Goal: Information Seeking & Learning: Learn about a topic

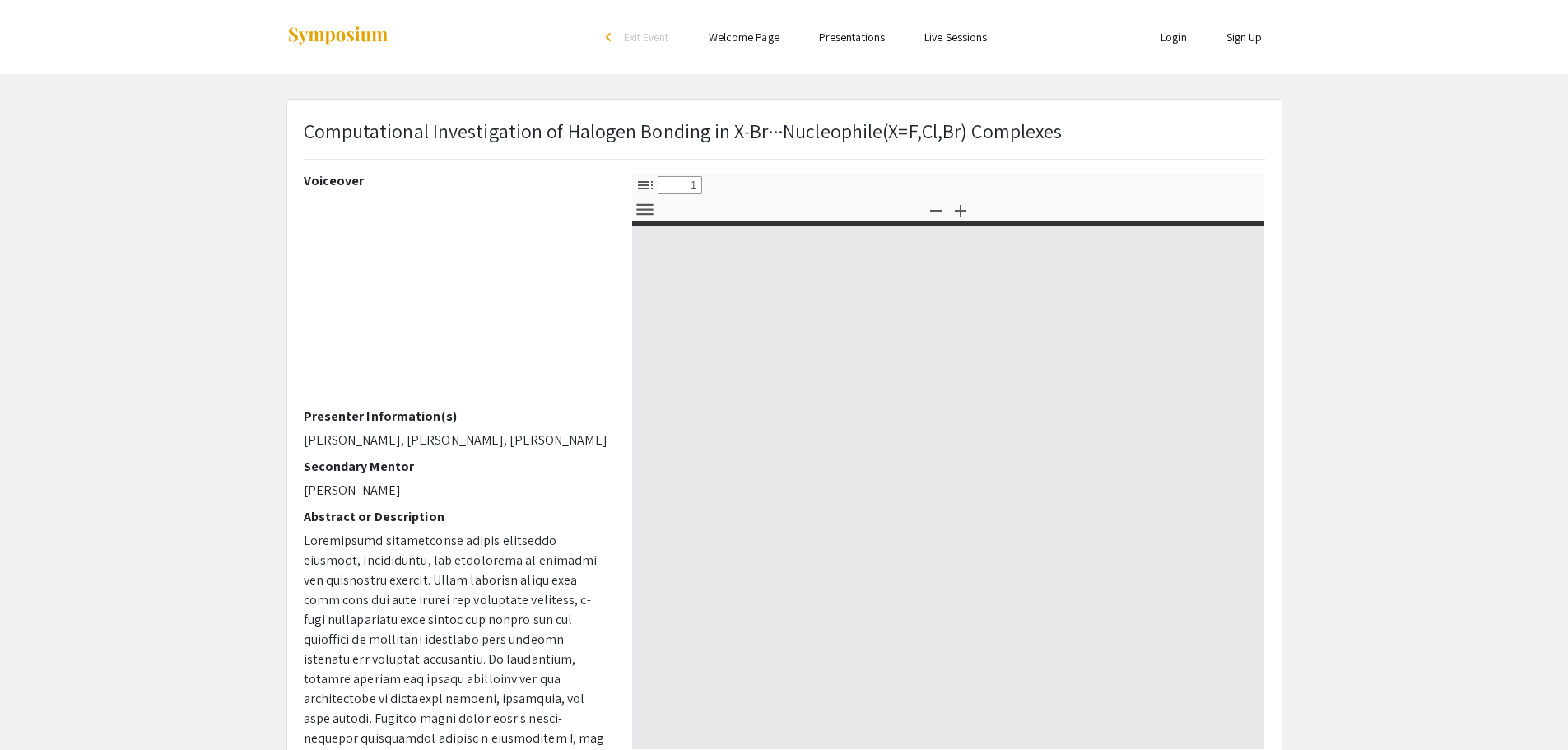
select select "custom"
type input "0"
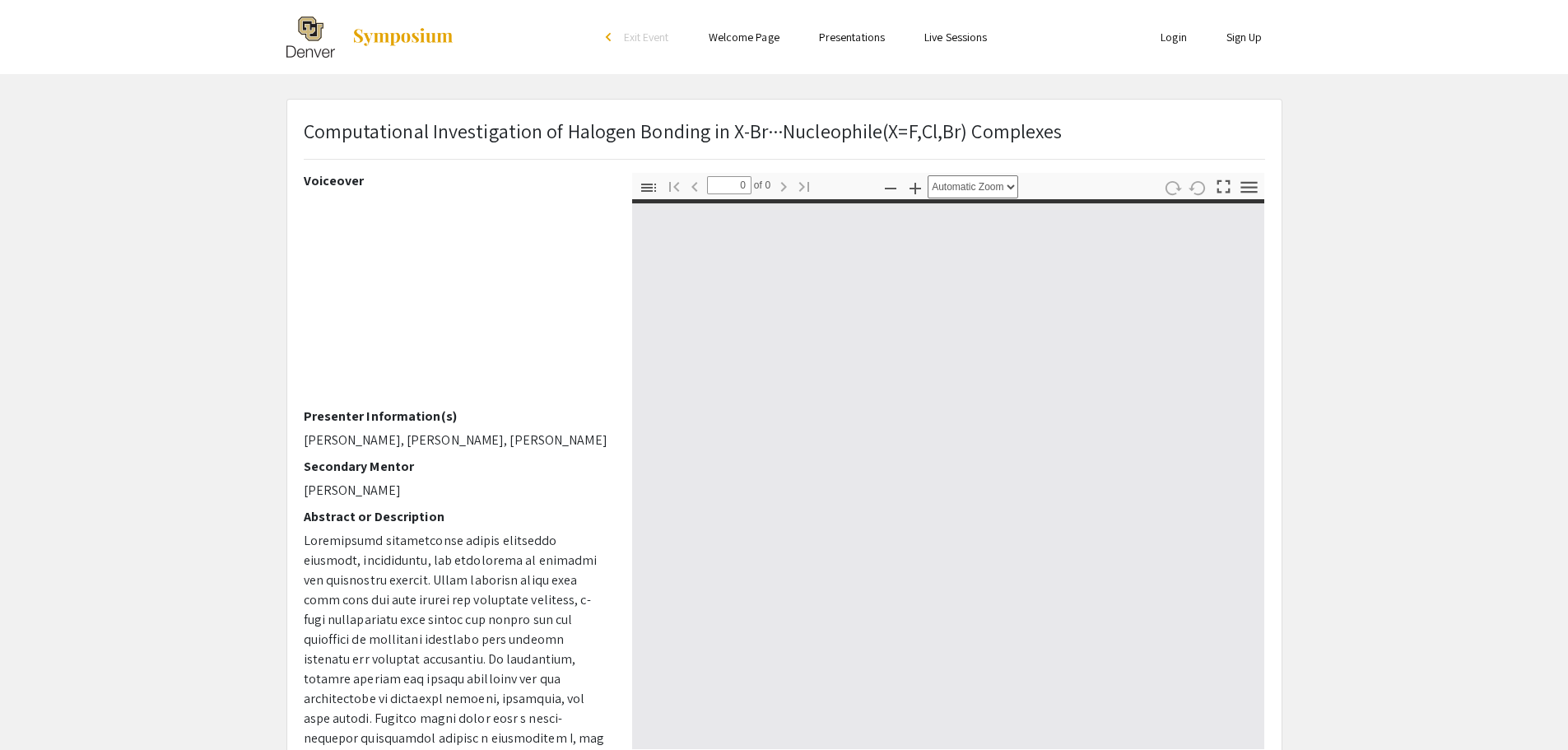
select select "custom"
type input "1"
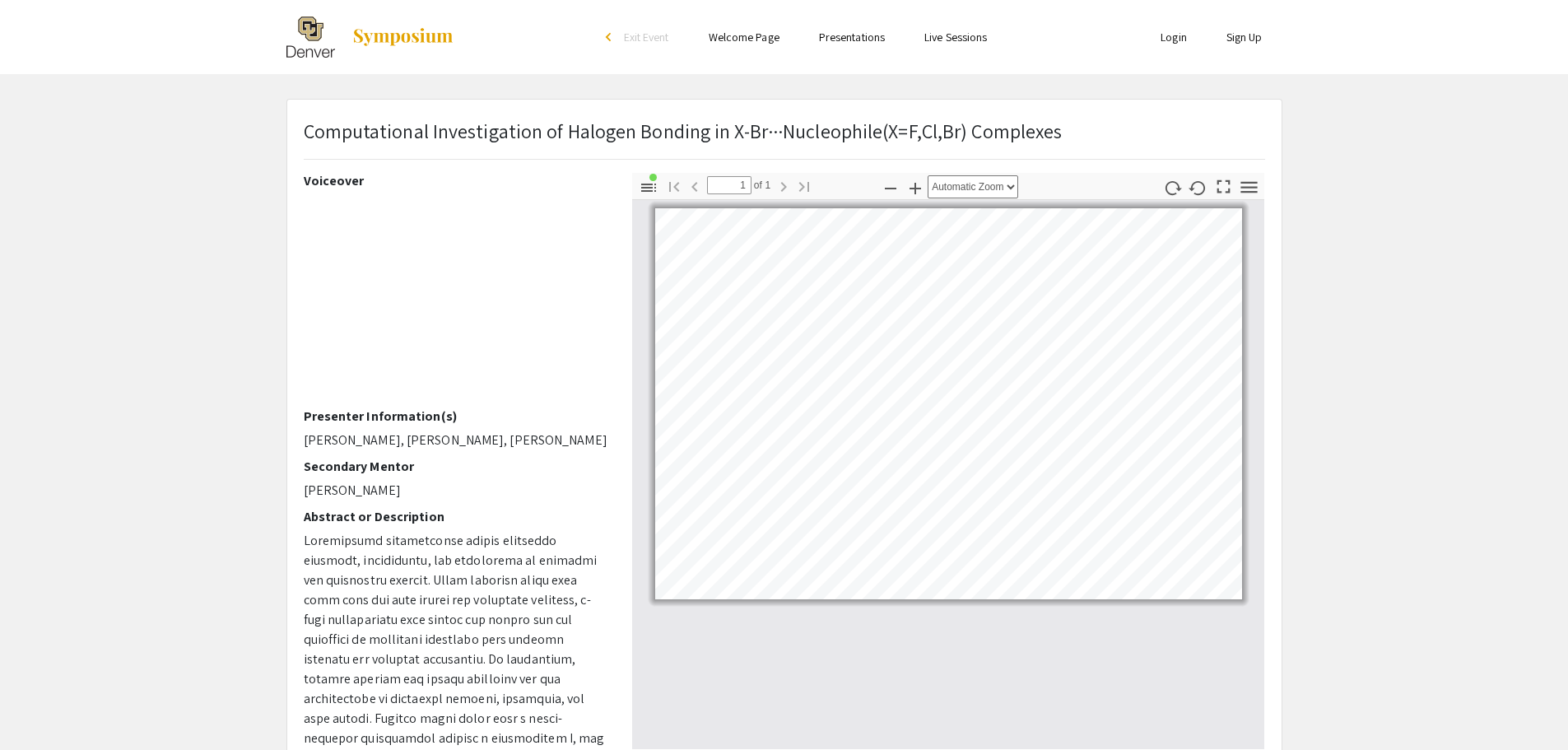
drag, startPoint x: 608, startPoint y: 275, endPoint x: 604, endPoint y: 315, distance: 40.2
click at [604, 315] on div "Voiceover Presenter Information(s) [PERSON_NAME], [PERSON_NAME], [PERSON_NAME] …" at bounding box center [456, 461] width 328 height 576
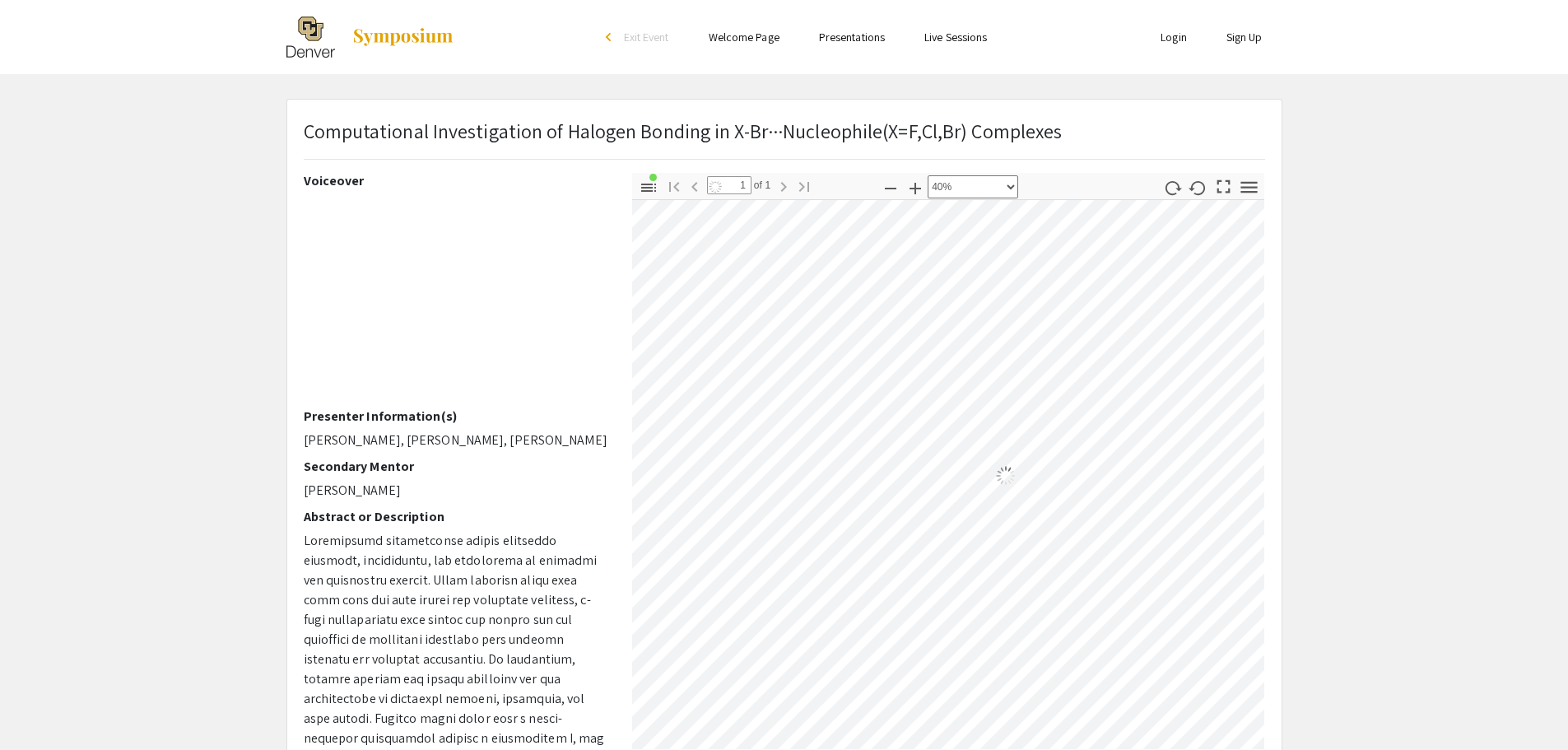
select select "0.5"
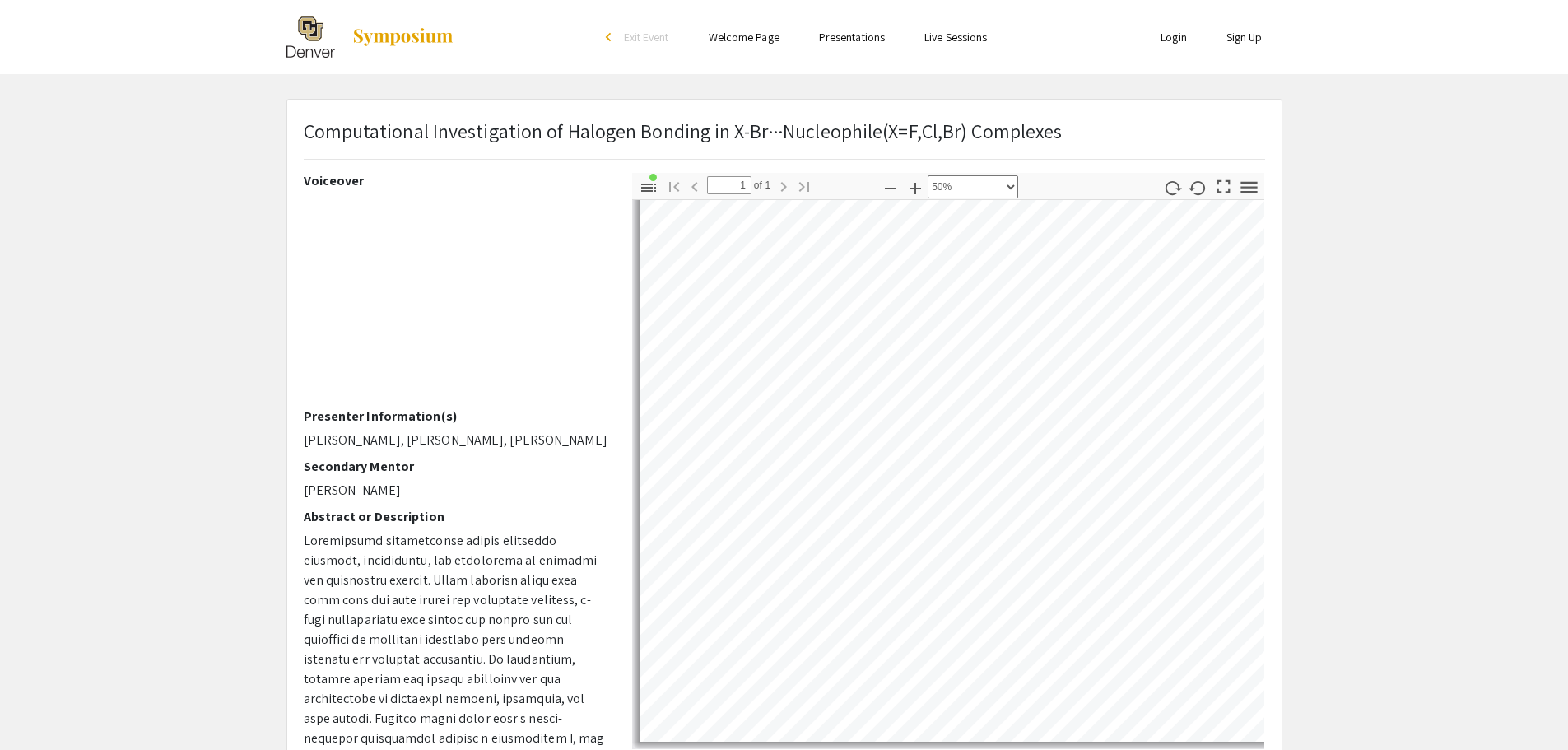
click at [951, 0] on html "Skip navigation arrow_back_ios Exit Event Welcome Page Presentations Live Sessi…" at bounding box center [784, 375] width 1568 height 750
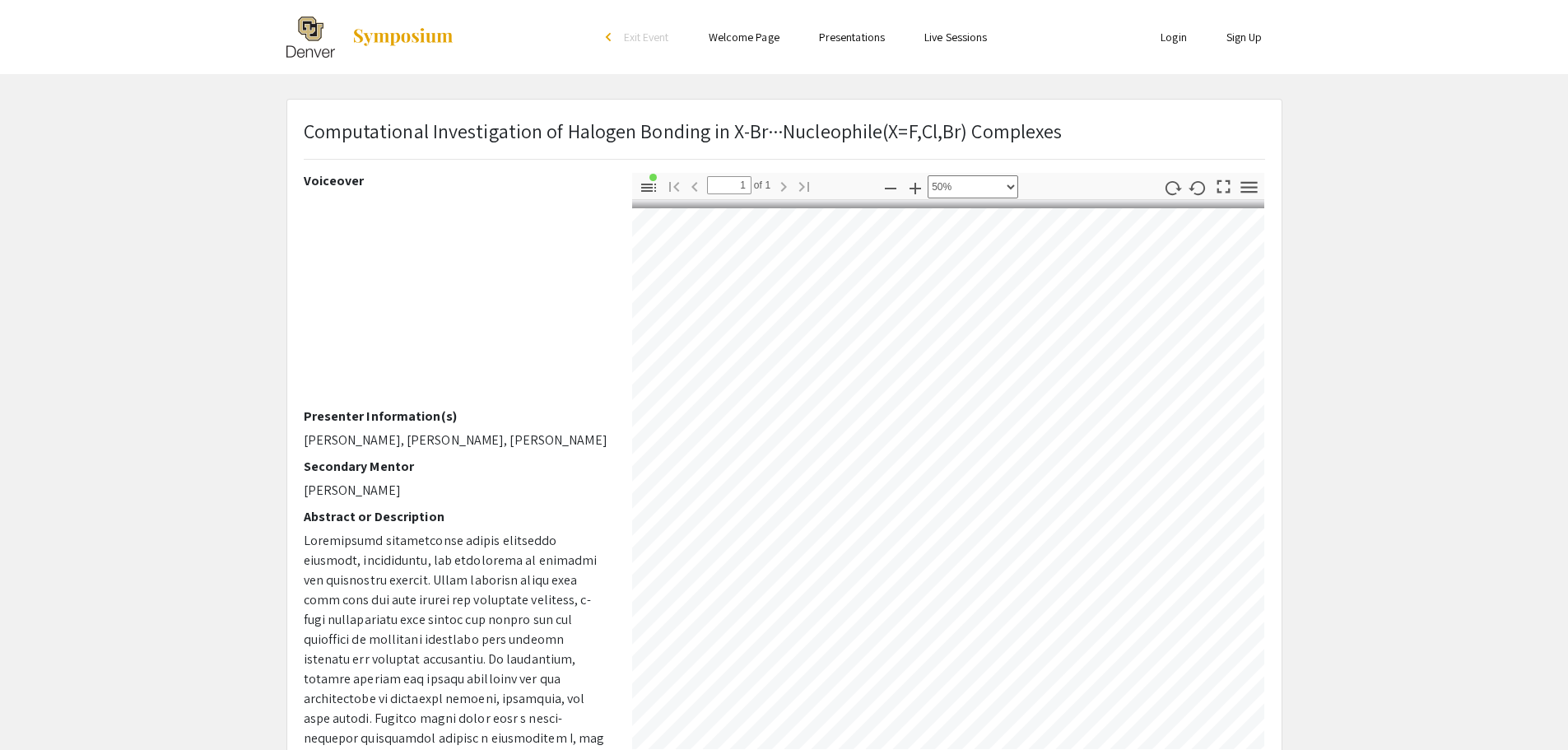
scroll to position [0, 4]
drag, startPoint x: 307, startPoint y: 133, endPoint x: 523, endPoint y: 141, distance: 216.1
click at [523, 141] on p "Computational Investigation of Halogen Bonding in X-Br···Nucleophile(X=F,Cl,Br)…" at bounding box center [683, 131] width 759 height 30
drag, startPoint x: 1462, startPoint y: 177, endPoint x: 1012, endPoint y: 119, distance: 453.7
click at [1012, 119] on app-presentation "Computational Investigation of Halogen Bonding in X-Br···Nucleophile(X=F,Cl,Br)…" at bounding box center [784, 515] width 1568 height 833
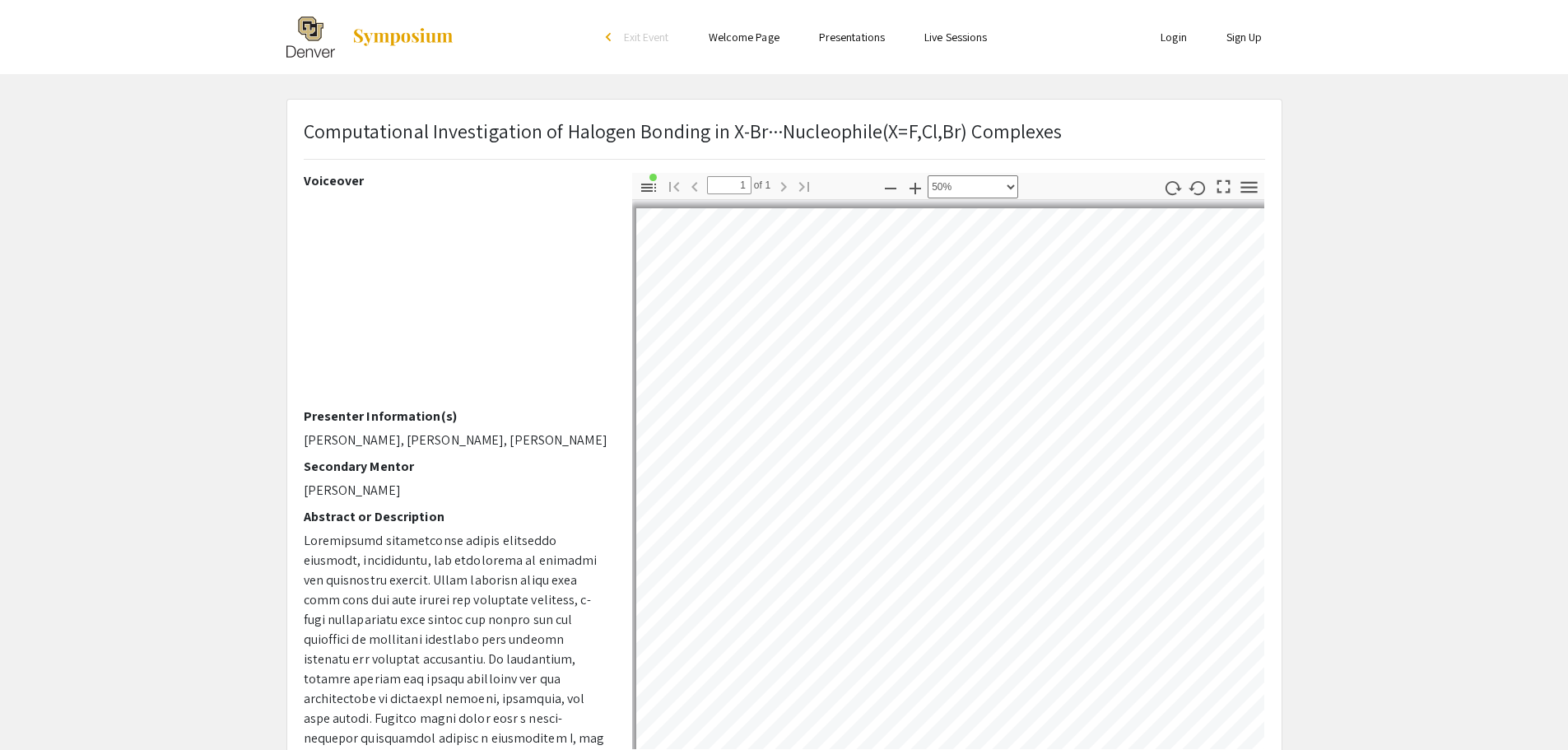
click at [749, 36] on li "Welcome Page" at bounding box center [744, 37] width 111 height 19
click at [749, 36] on link "Welcome Page" at bounding box center [744, 37] width 71 height 15
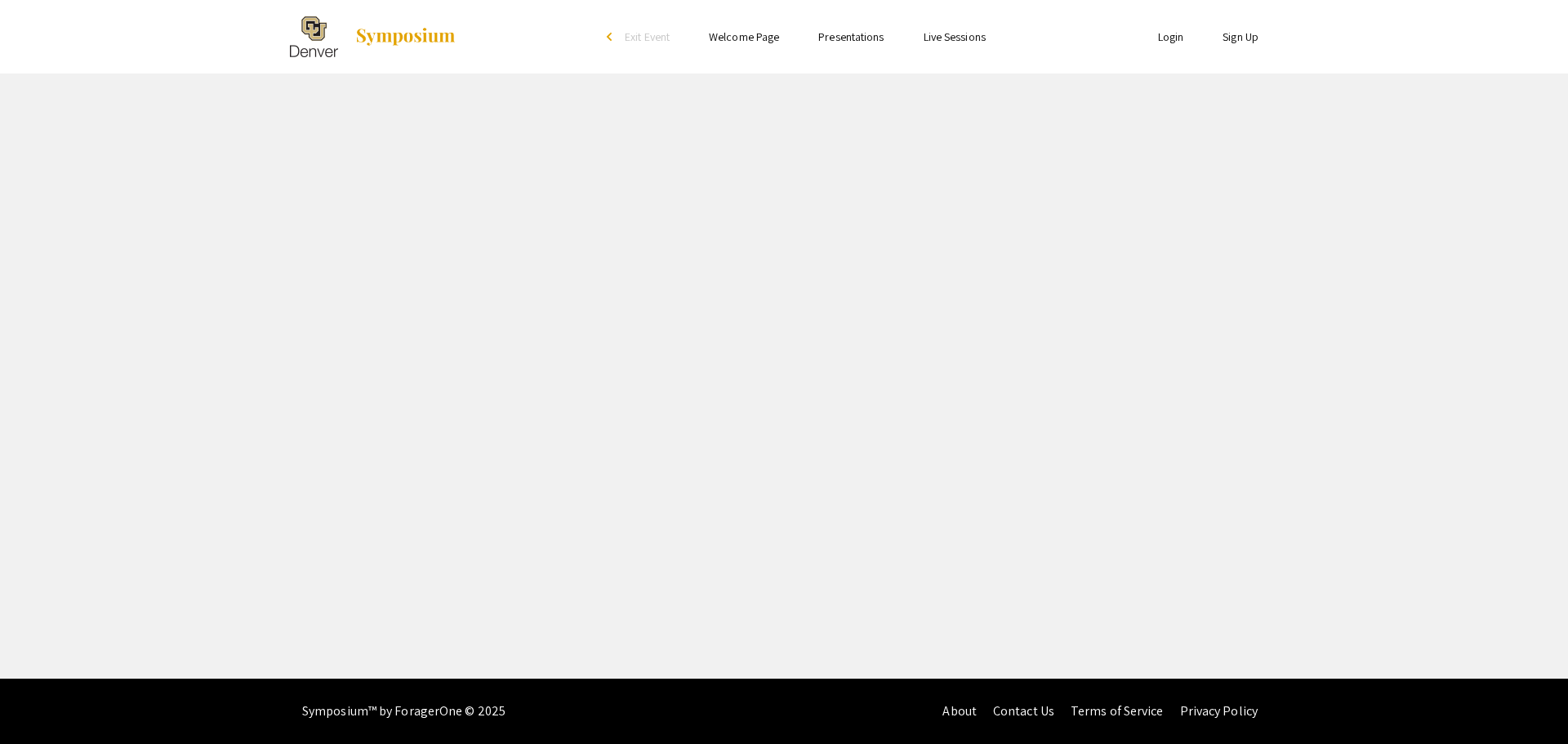
select select "custom"
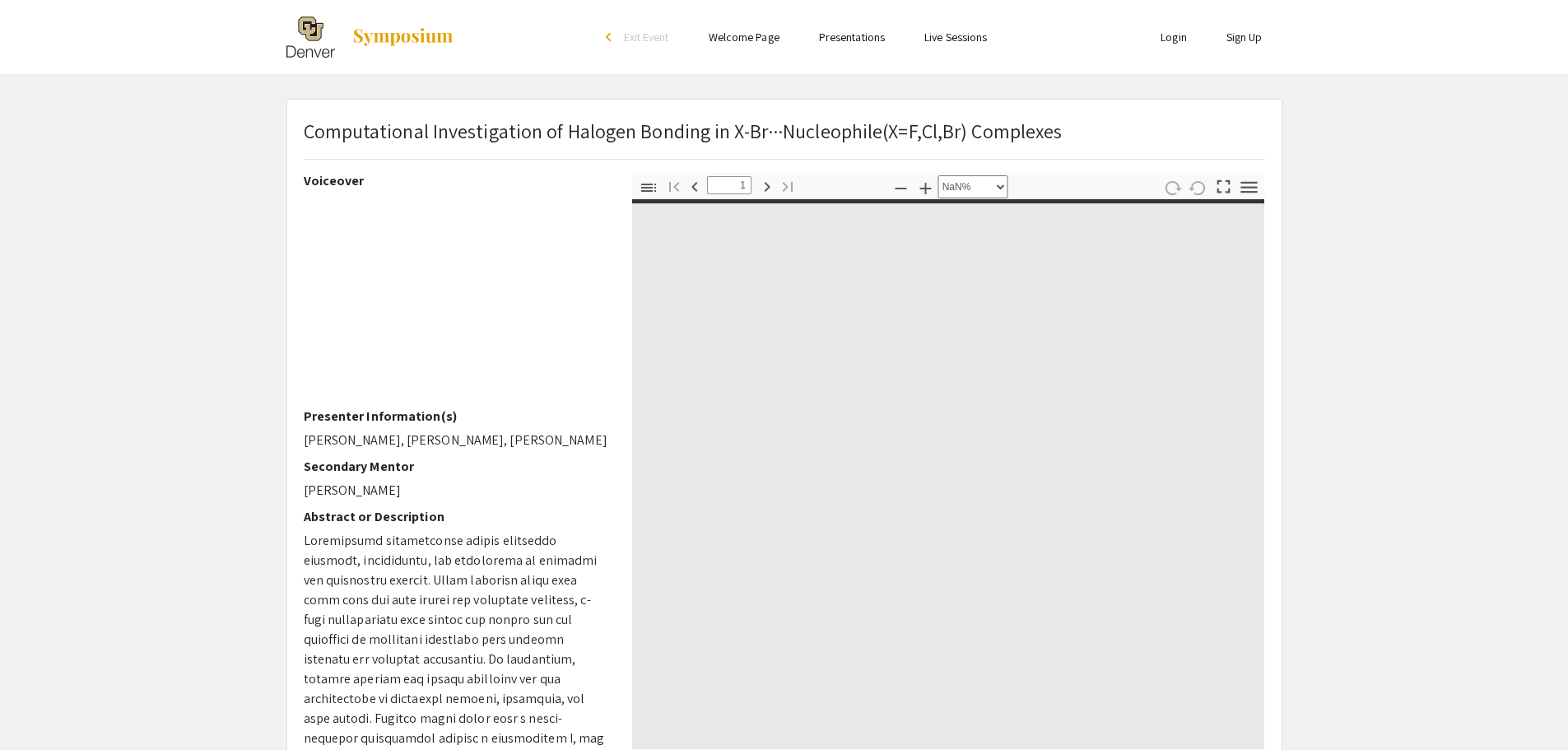
type input "0"
select select "custom"
type input "1"
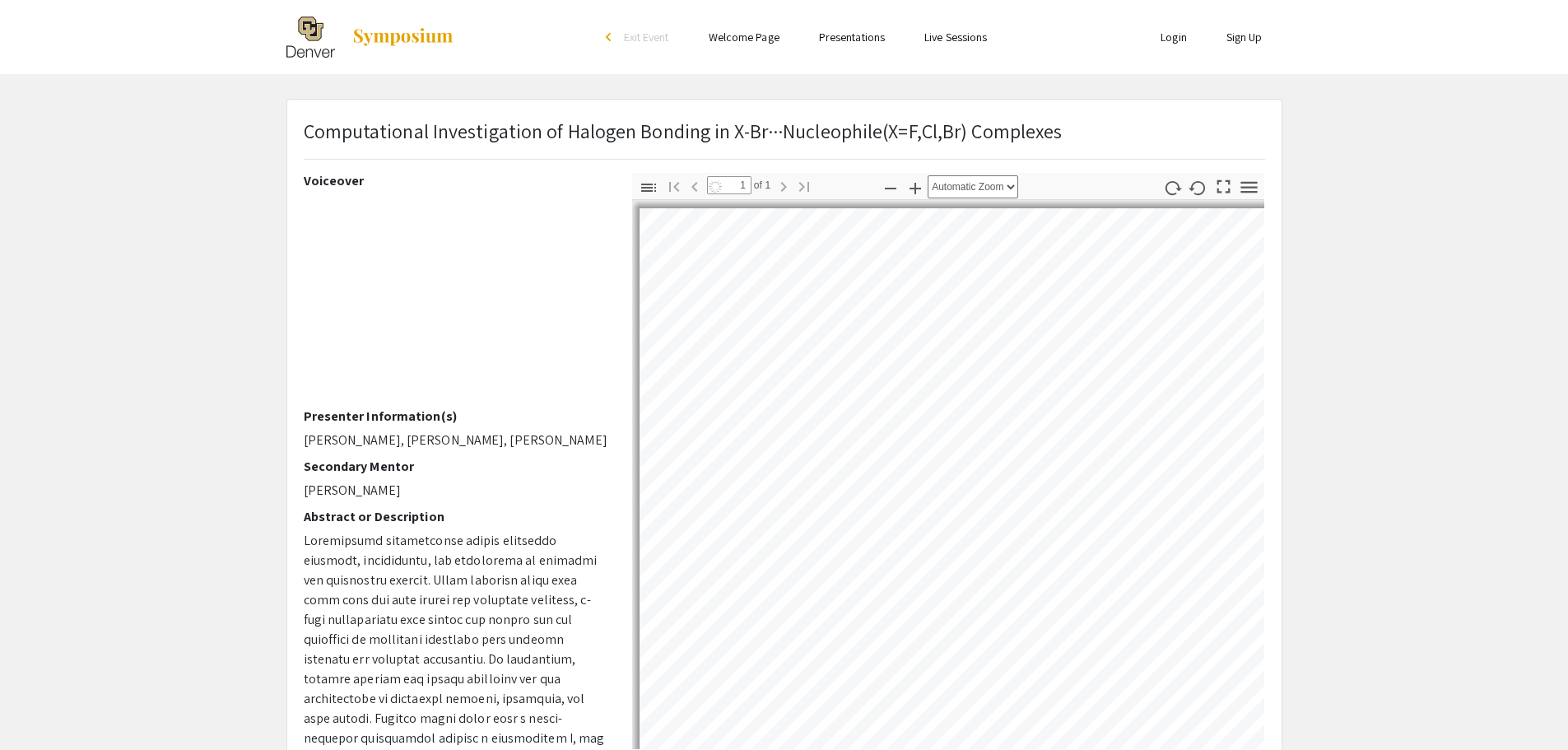
select select "0.5"
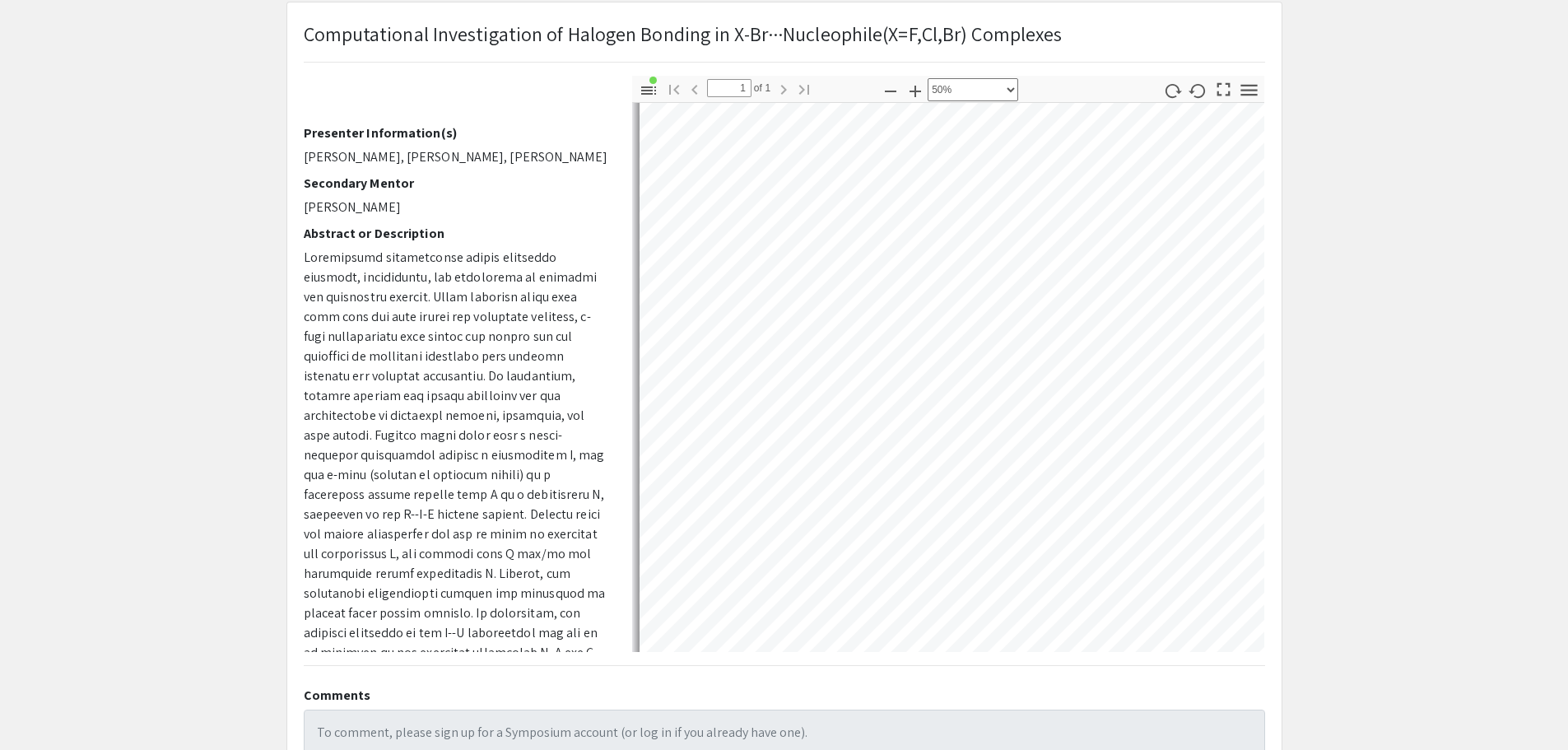
scroll to position [375, 0]
